Goal: Information Seeking & Learning: Learn about a topic

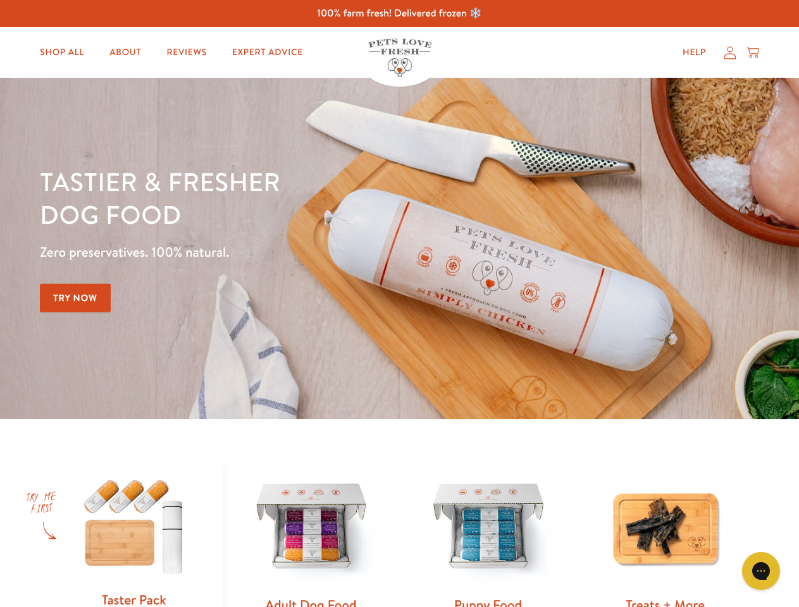
click at [399, 304] on div "Tastier & fresher dog food Zero preservatives. 100% natural. Try Now" at bounding box center [279, 248] width 479 height 167
click at [761, 571] on icon "Gorgias live chat" at bounding box center [761, 571] width 12 height 12
